Goal: Check status: Check status

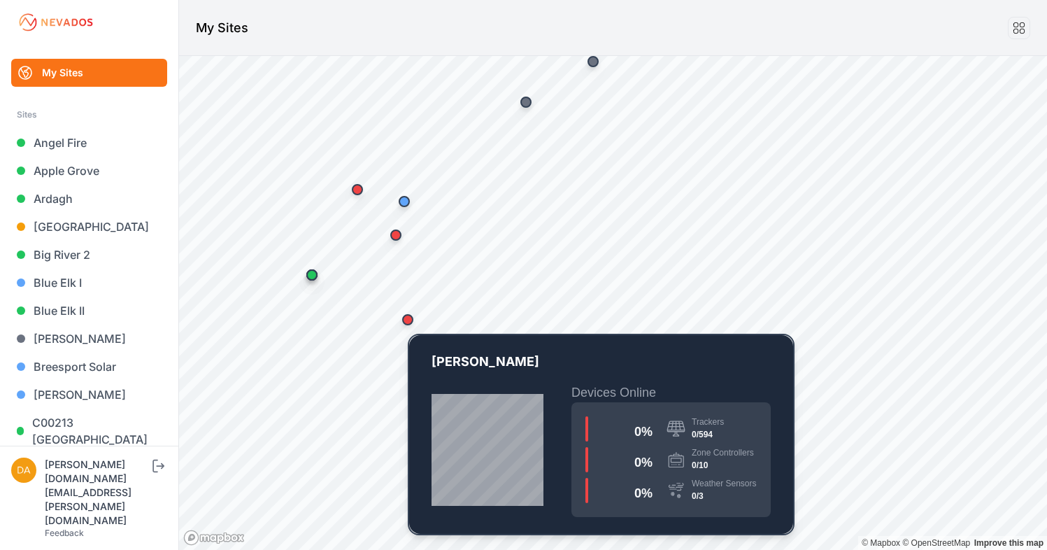
click at [412, 326] on div "Map marker" at bounding box center [408, 320] width 28 height 28
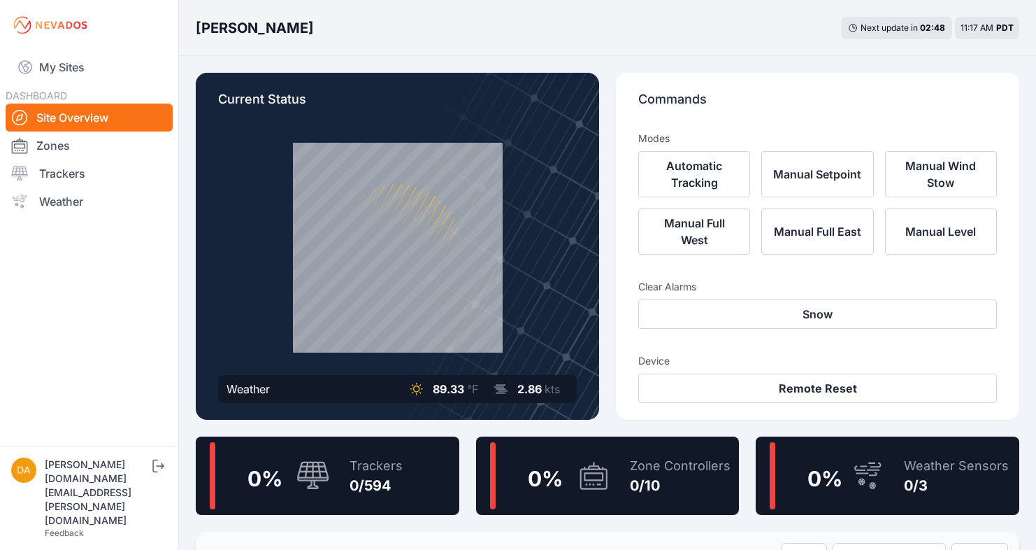
click at [59, 113] on link "Site Overview" at bounding box center [89, 117] width 167 height 28
click at [63, 69] on link "My Sites" at bounding box center [89, 67] width 167 height 34
click at [65, 16] on img at bounding box center [50, 25] width 78 height 22
click at [61, 23] on img at bounding box center [50, 25] width 78 height 22
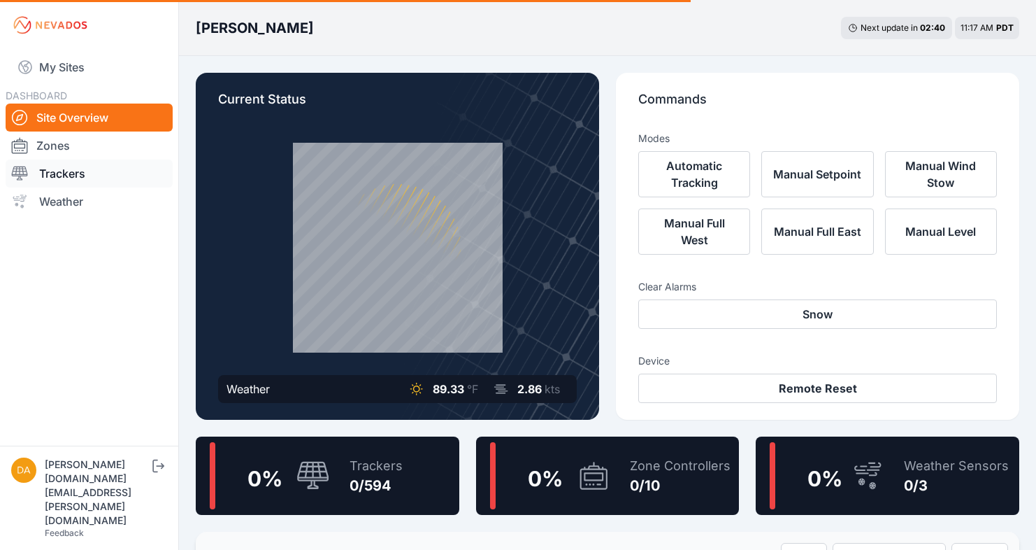
click at [69, 175] on link "Trackers" at bounding box center [89, 173] width 167 height 28
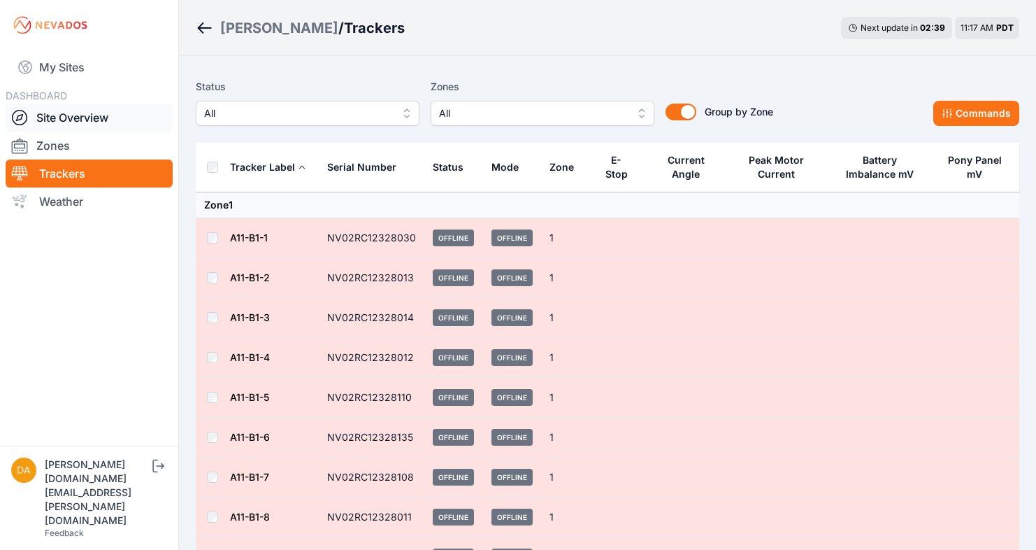
click at [88, 124] on link "Site Overview" at bounding box center [89, 117] width 167 height 28
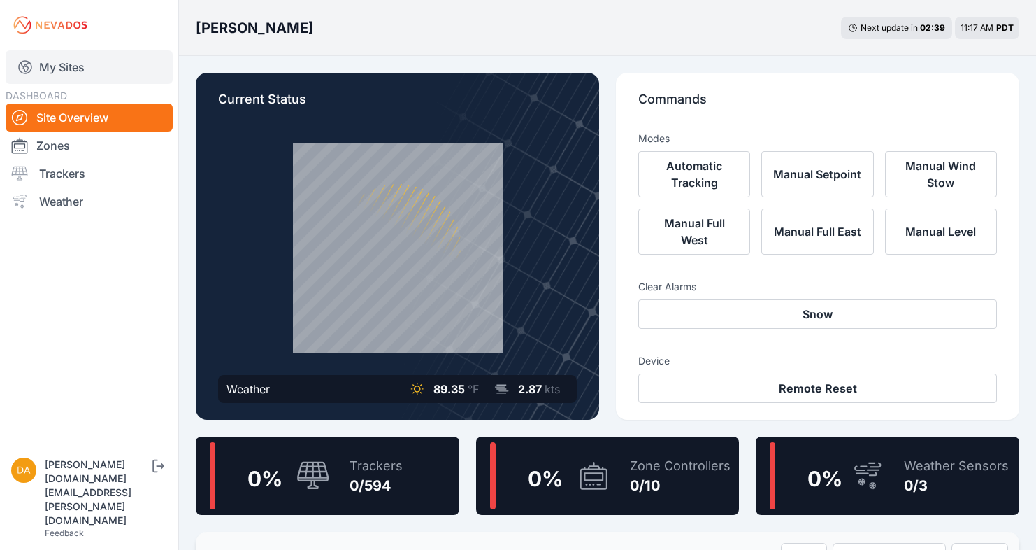
click at [43, 52] on link "My Sites" at bounding box center [89, 67] width 167 height 34
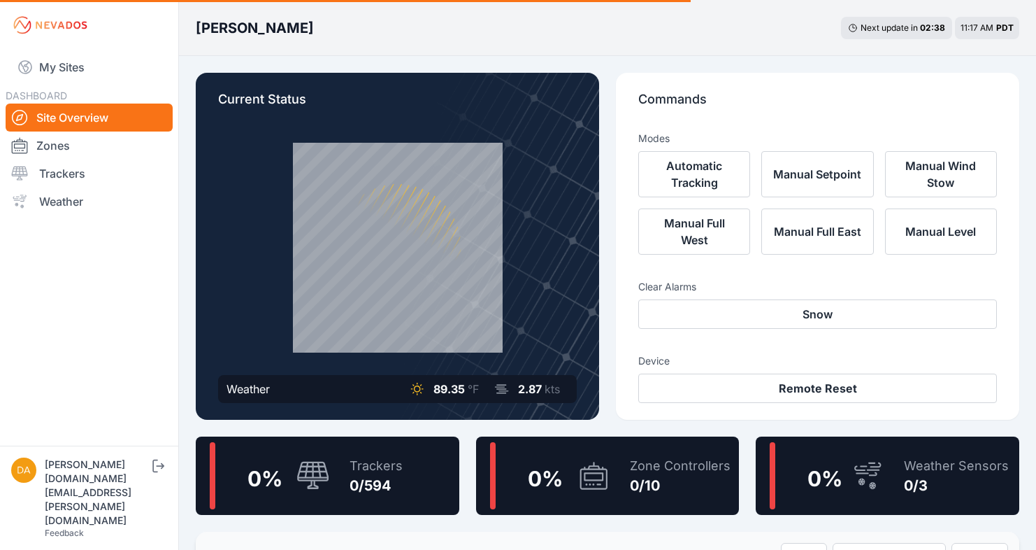
click at [47, 17] on img at bounding box center [50, 25] width 78 height 22
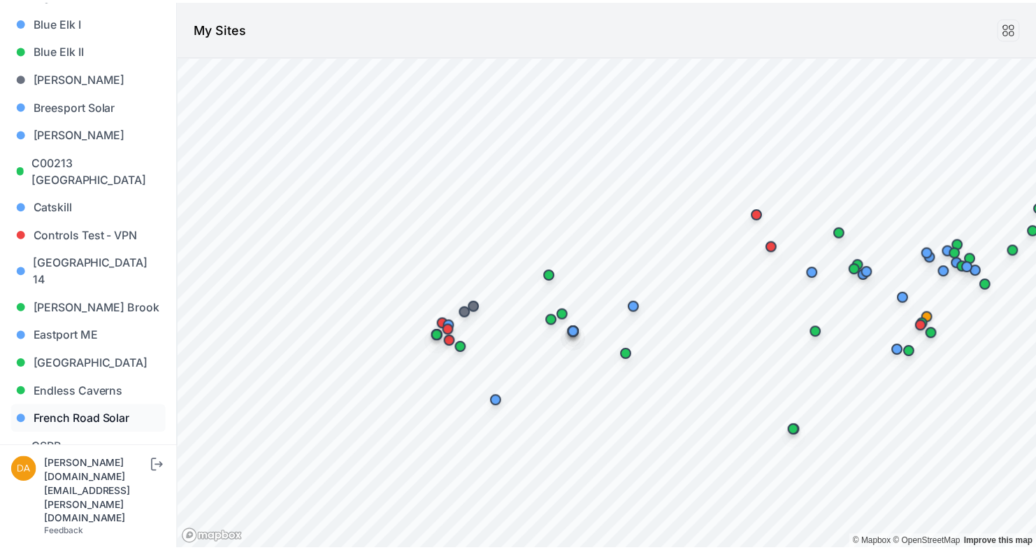
scroll to position [528, 0]
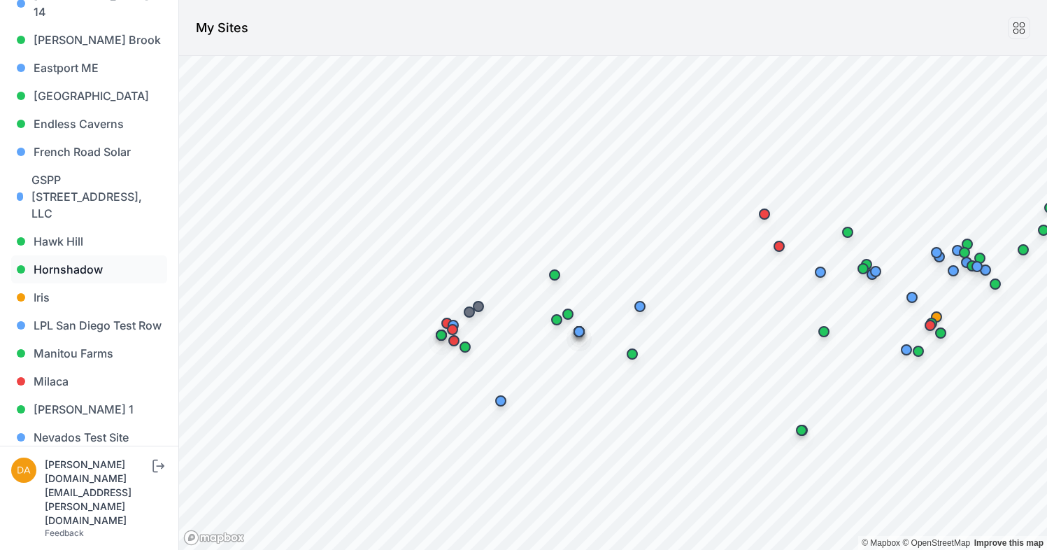
click at [68, 255] on link "Hornshadow" at bounding box center [89, 269] width 156 height 28
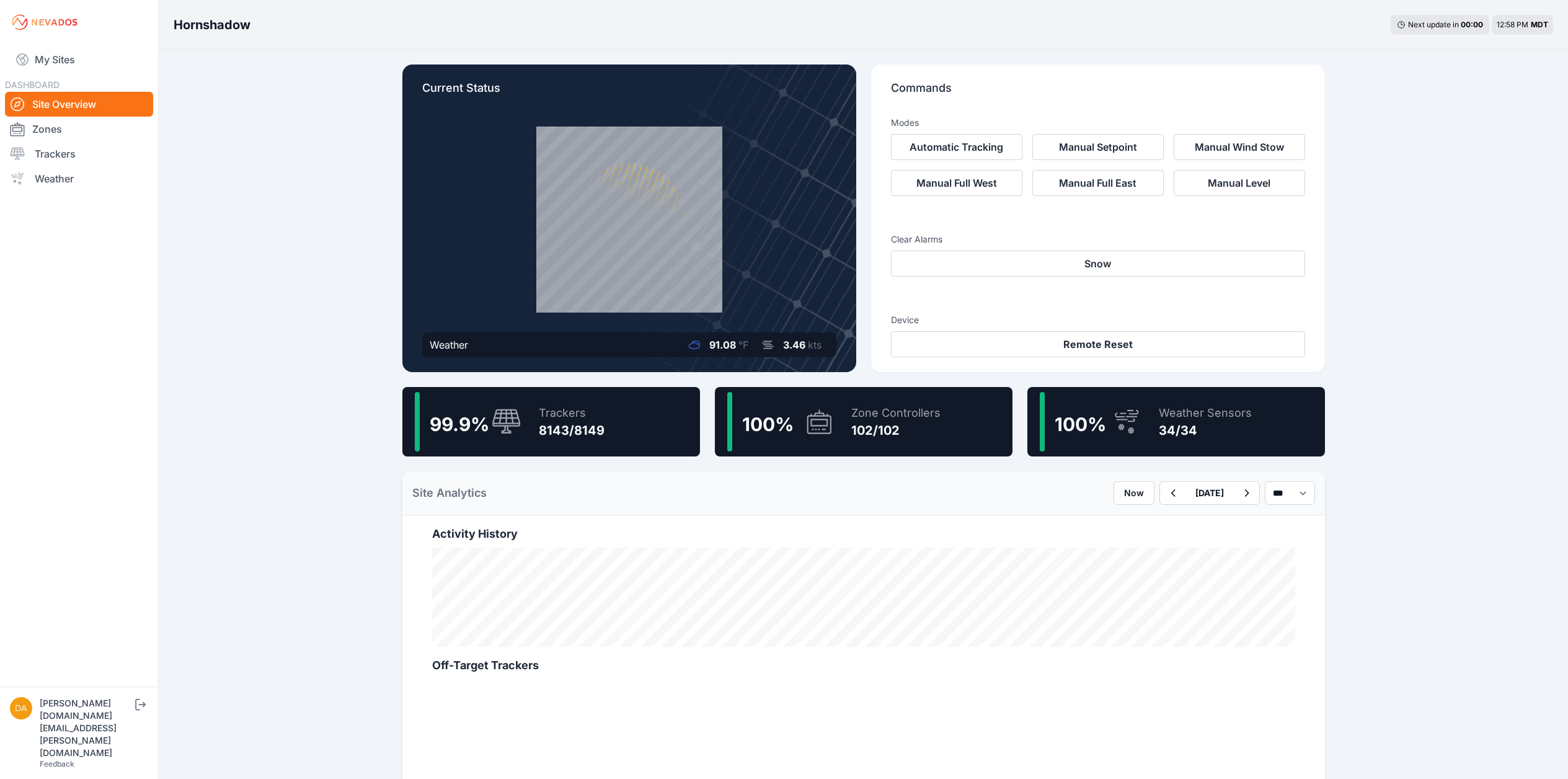
click at [928, 428] on icon at bounding box center [1127, 421] width 30 height 28
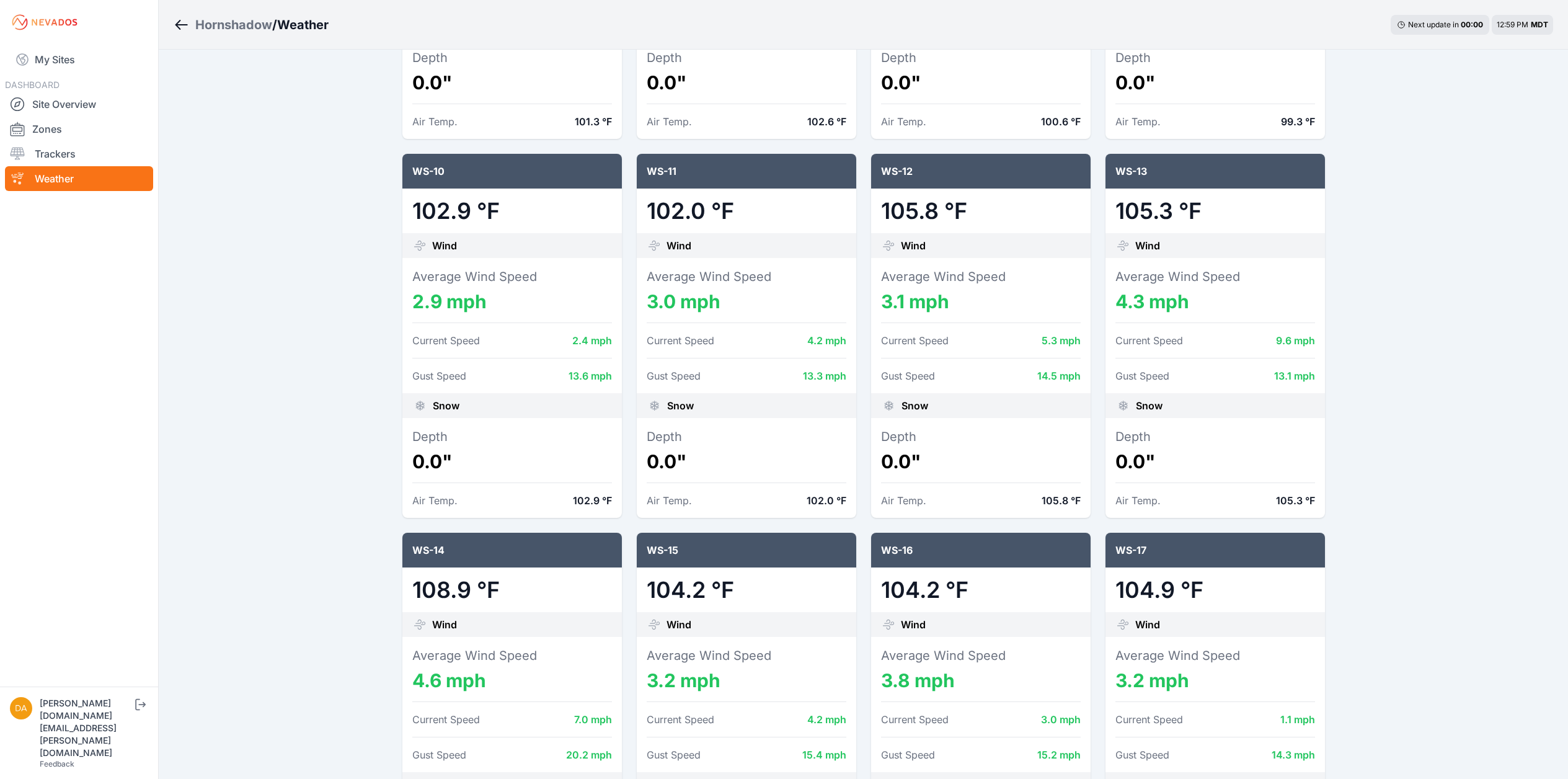
scroll to position [430, 0]
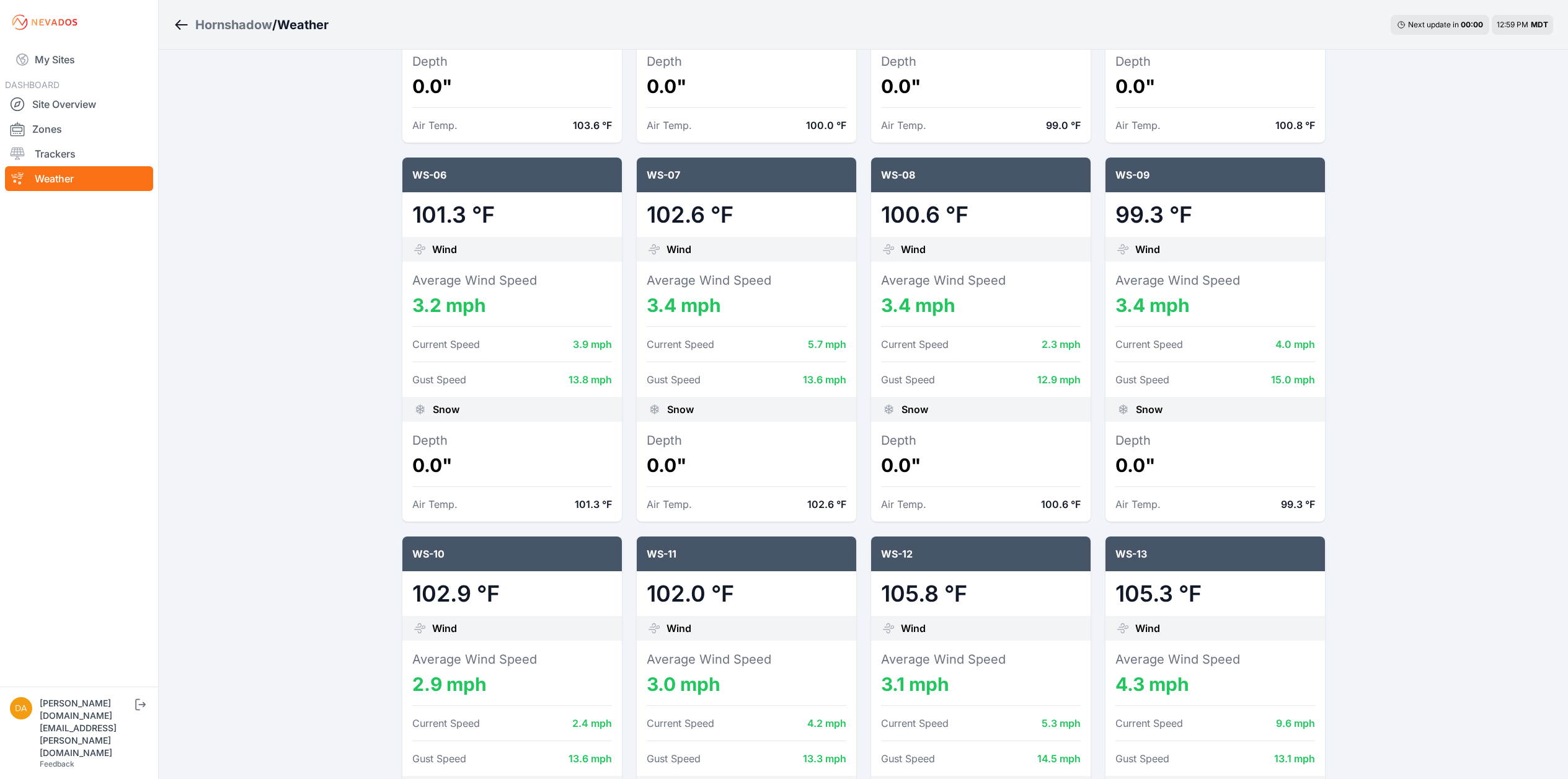
click at [748, 487] on div "WS-11" at bounding box center [747, 554] width 220 height 35
click at [660, 487] on div "WS-11" at bounding box center [747, 554] width 220 height 35
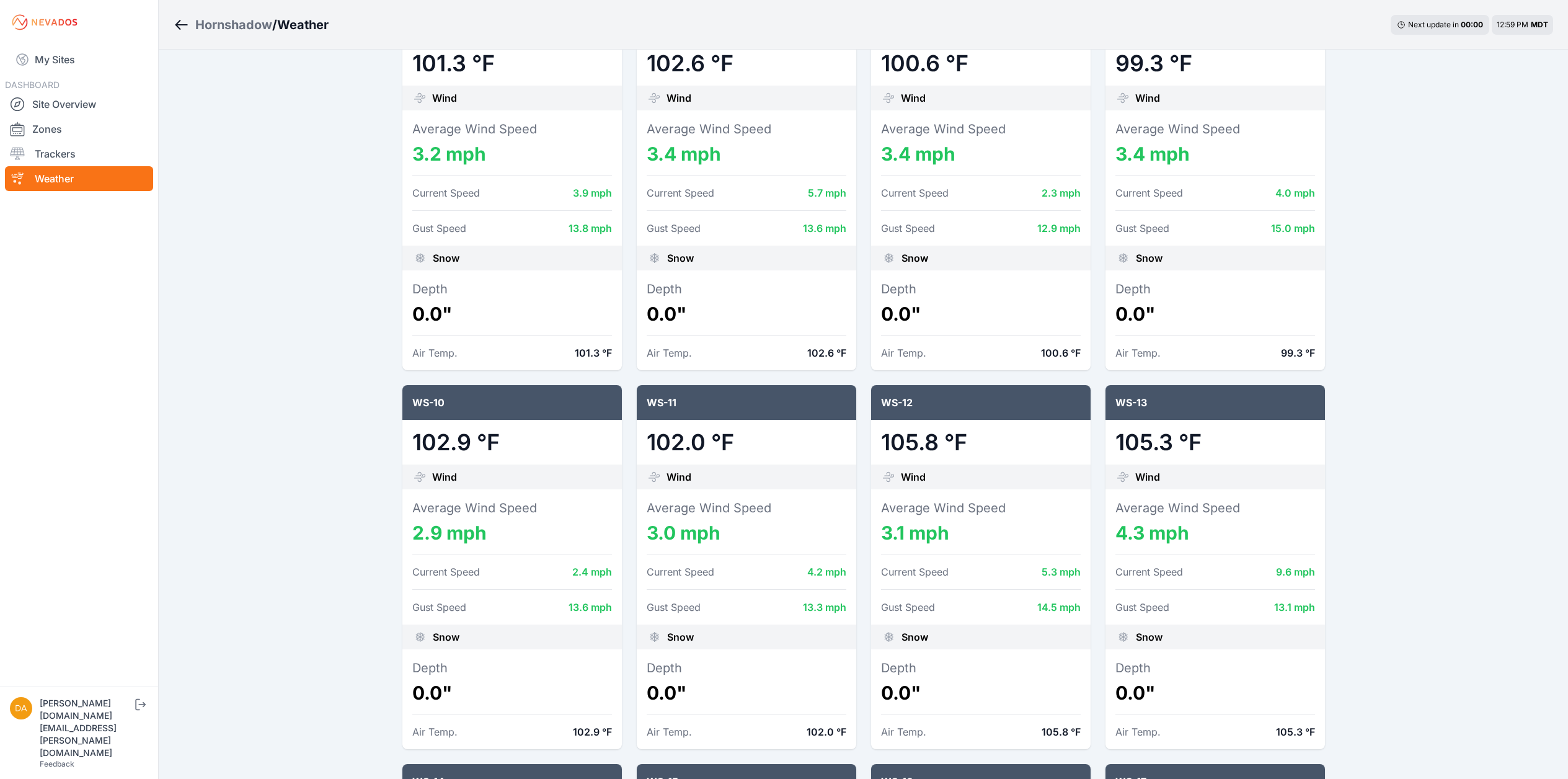
click at [674, 487] on span "Snow" at bounding box center [680, 637] width 27 height 15
click at [673, 487] on div at bounding box center [746, 589] width 200 height 20
click at [682, 487] on dd "3.0 mph" at bounding box center [746, 532] width 200 height 22
click at [748, 409] on div "WS-11" at bounding box center [747, 402] width 220 height 35
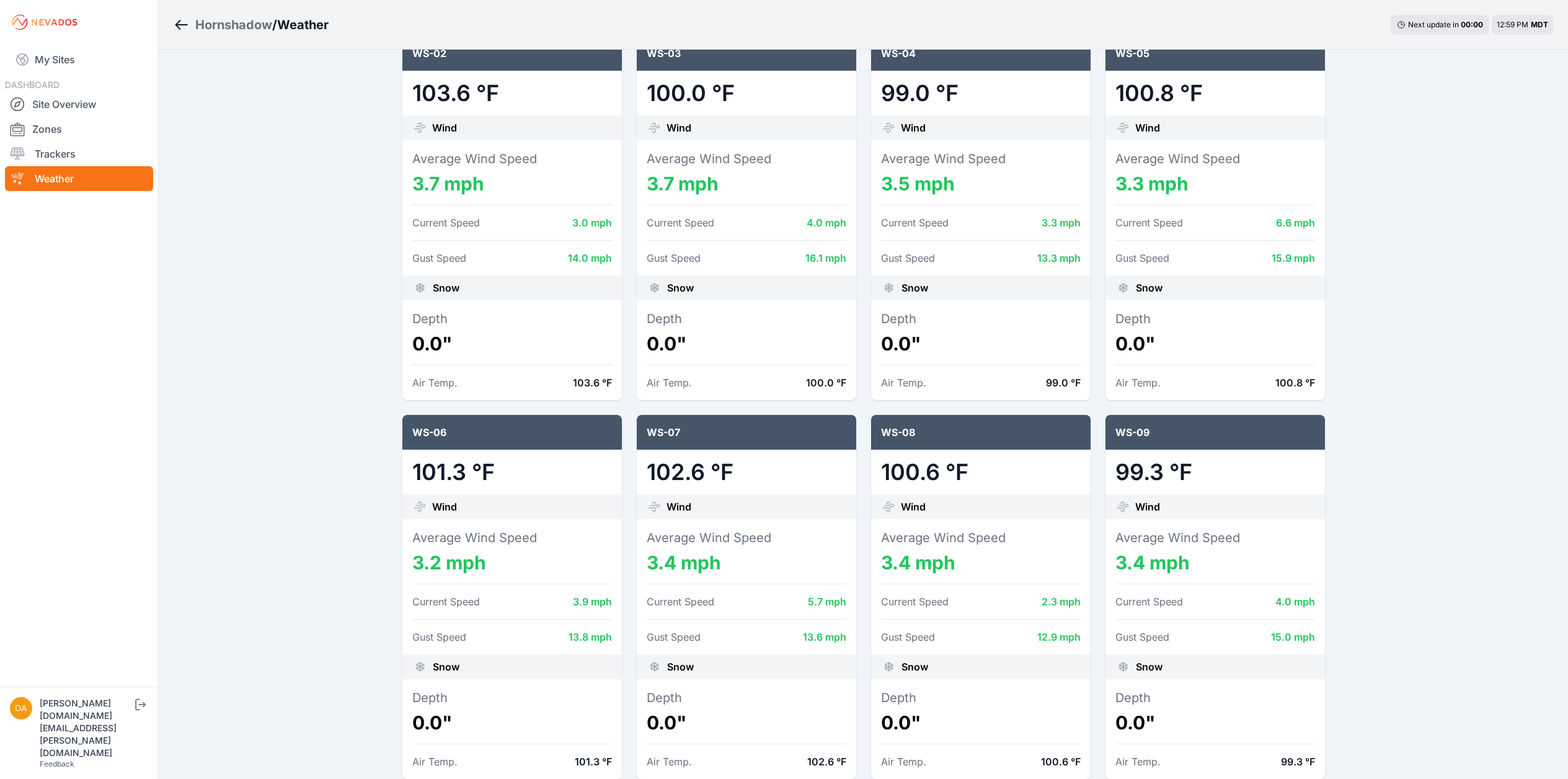
scroll to position [0, 0]
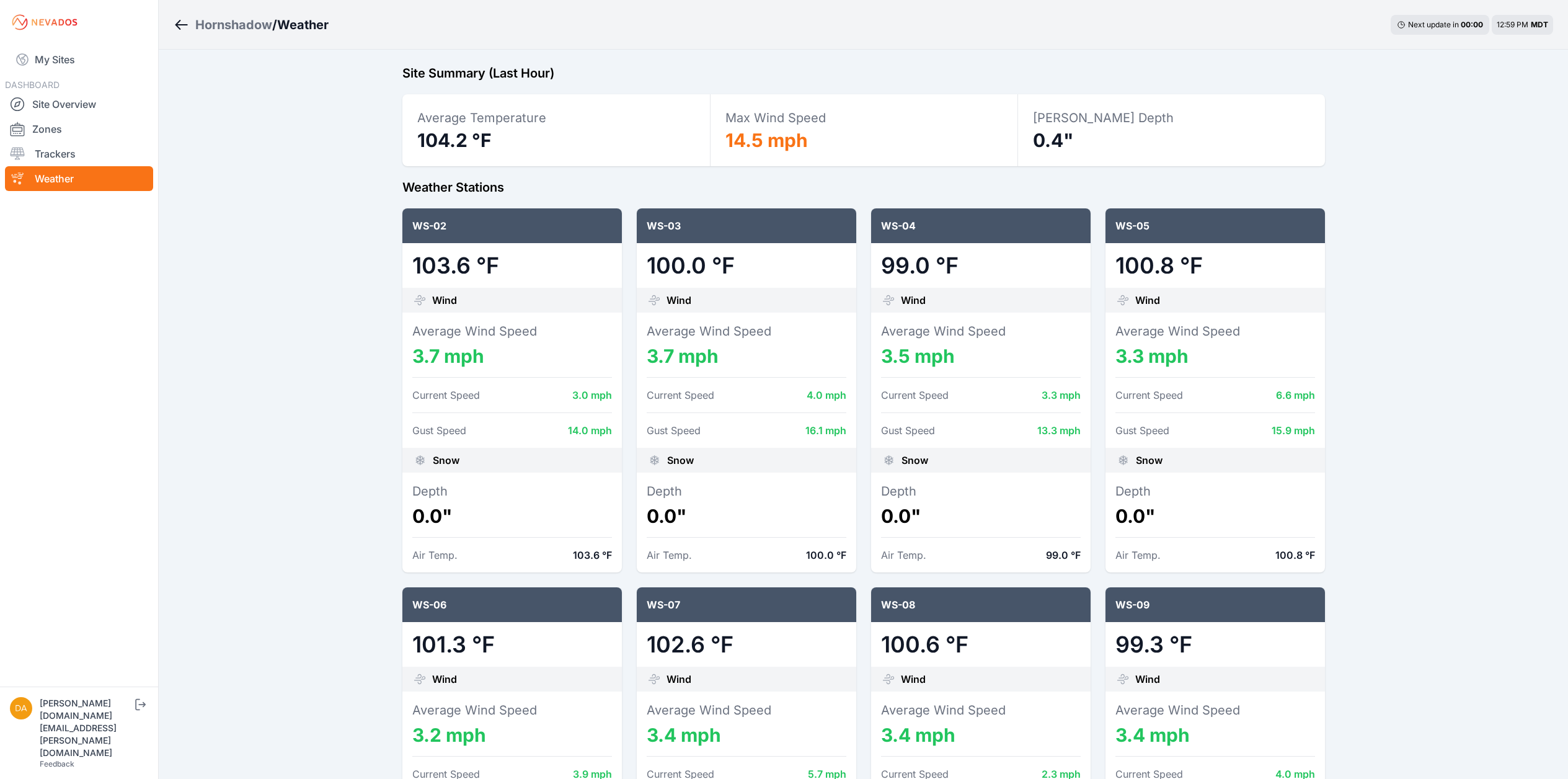
click at [784, 145] on span "14.5 mph" at bounding box center [766, 139] width 82 height 22
click at [776, 113] on span "Max Wind Speed" at bounding box center [775, 117] width 100 height 15
click at [928, 27] on span "12:59 PM" at bounding box center [1513, 24] width 32 height 9
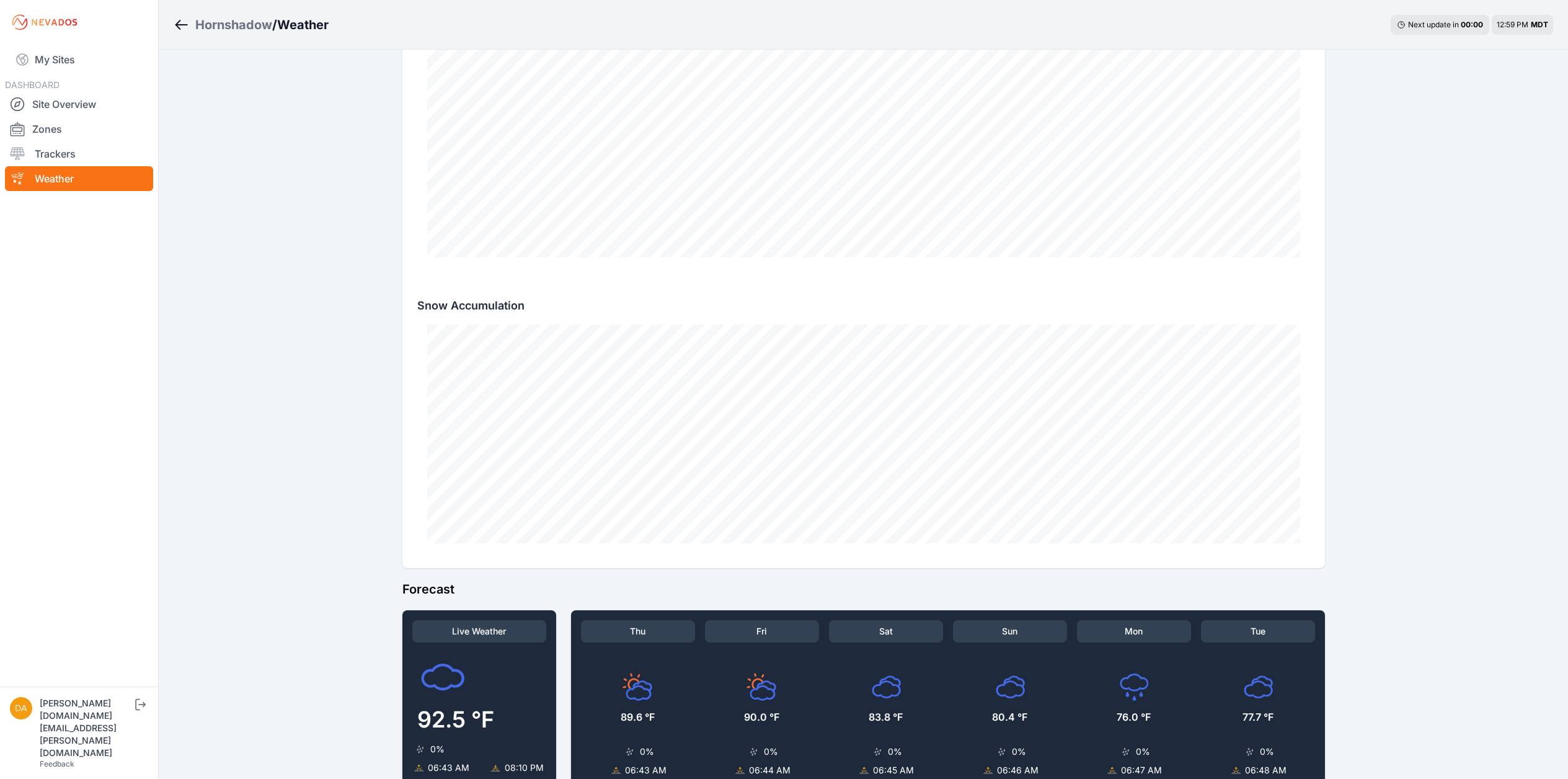
scroll to position [1935, 0]
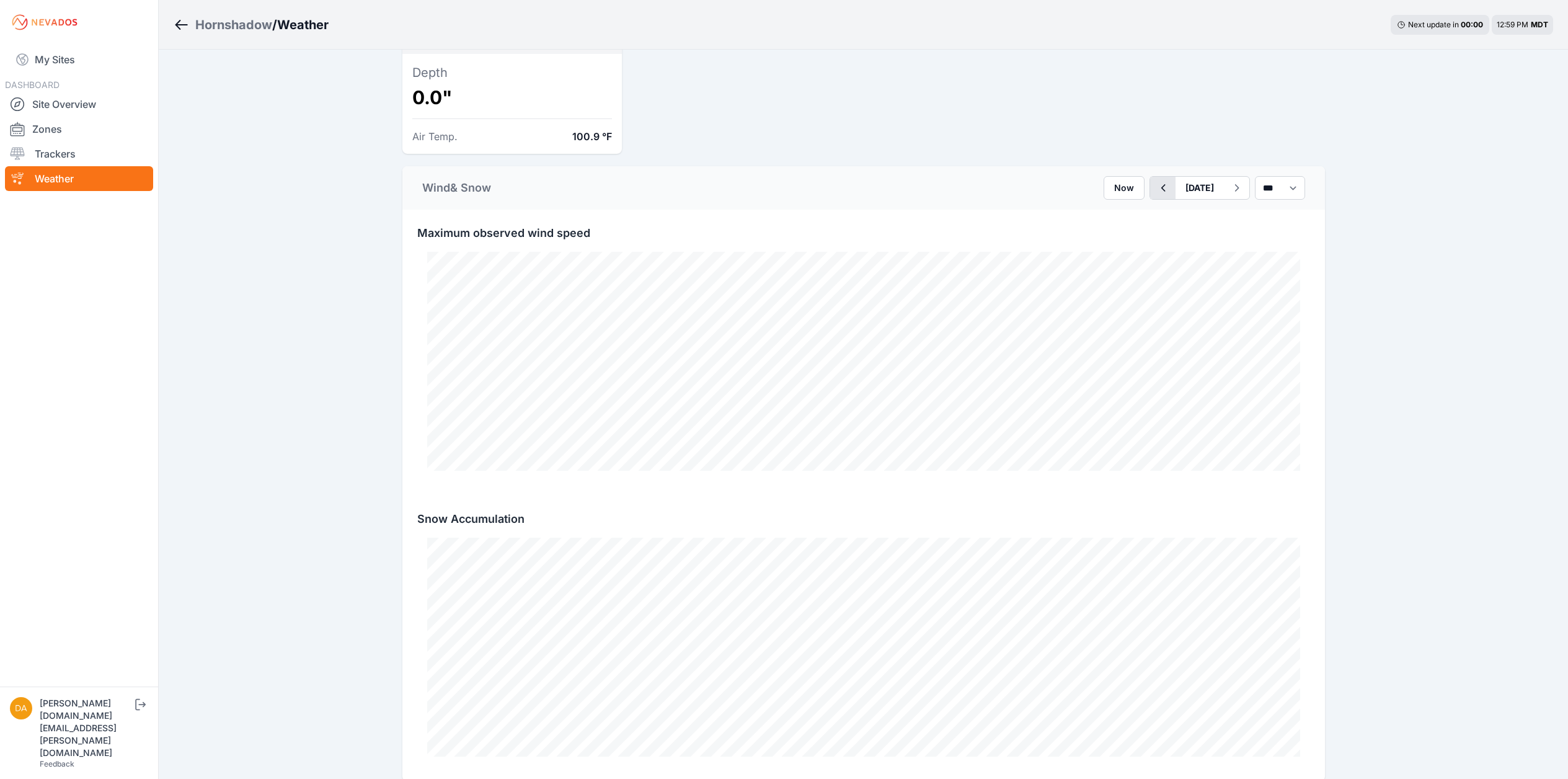
click at [928, 188] on icon "button" at bounding box center [1163, 187] width 15 height 15
click at [928, 180] on button "August 20" at bounding box center [1200, 187] width 49 height 22
click at [928, 296] on div "14" at bounding box center [1227, 295] width 17 height 17
click at [928, 187] on icon "button" at bounding box center [1236, 187] width 15 height 15
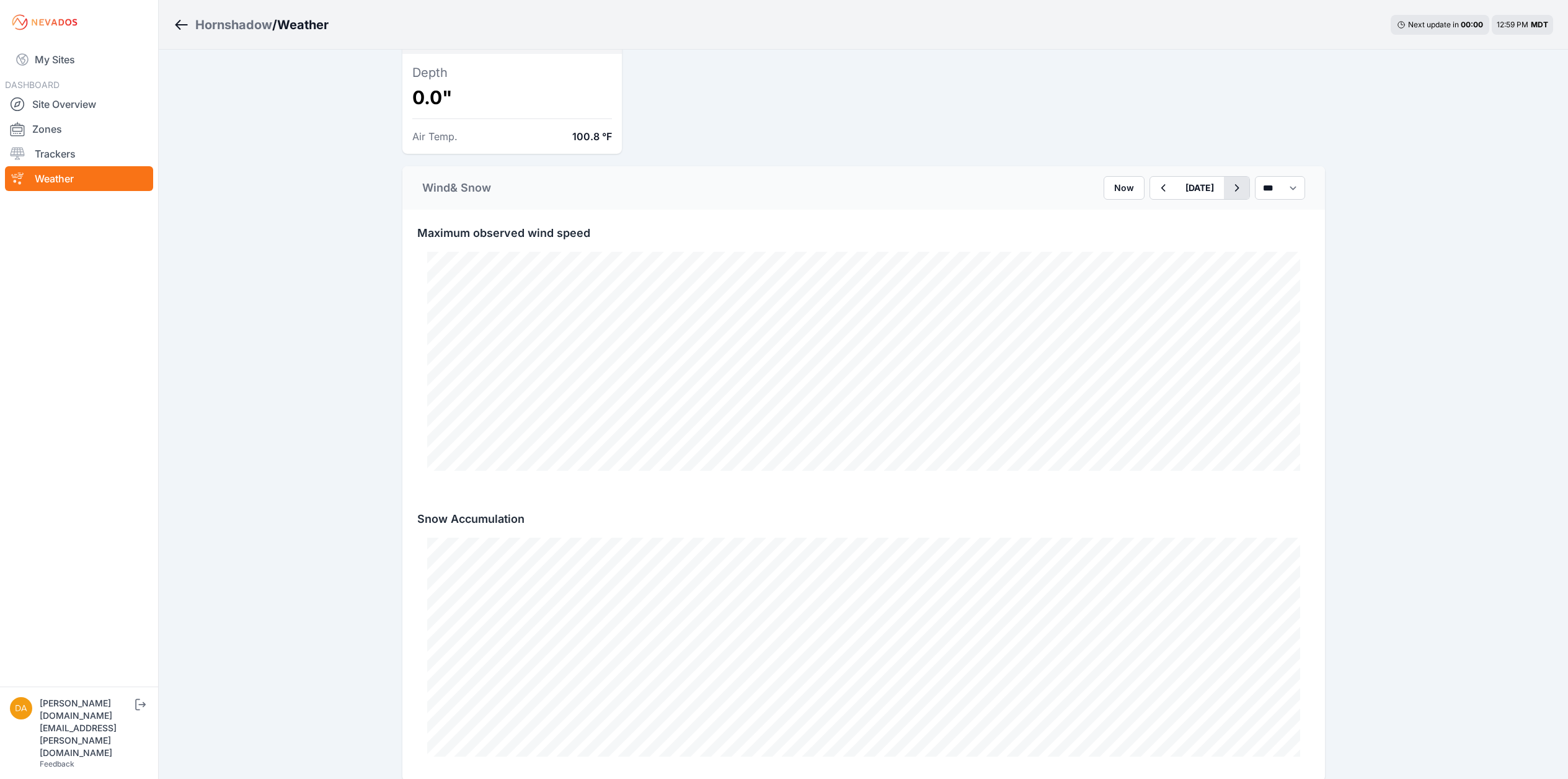
click at [928, 184] on icon "button" at bounding box center [1236, 187] width 15 height 15
click at [928, 187] on icon "button" at bounding box center [1236, 188] width 4 height 7
click at [928, 185] on icon "button" at bounding box center [1163, 187] width 15 height 15
click at [928, 183] on icon "button" at bounding box center [1163, 187] width 15 height 15
